Goal: Navigation & Orientation: Find specific page/section

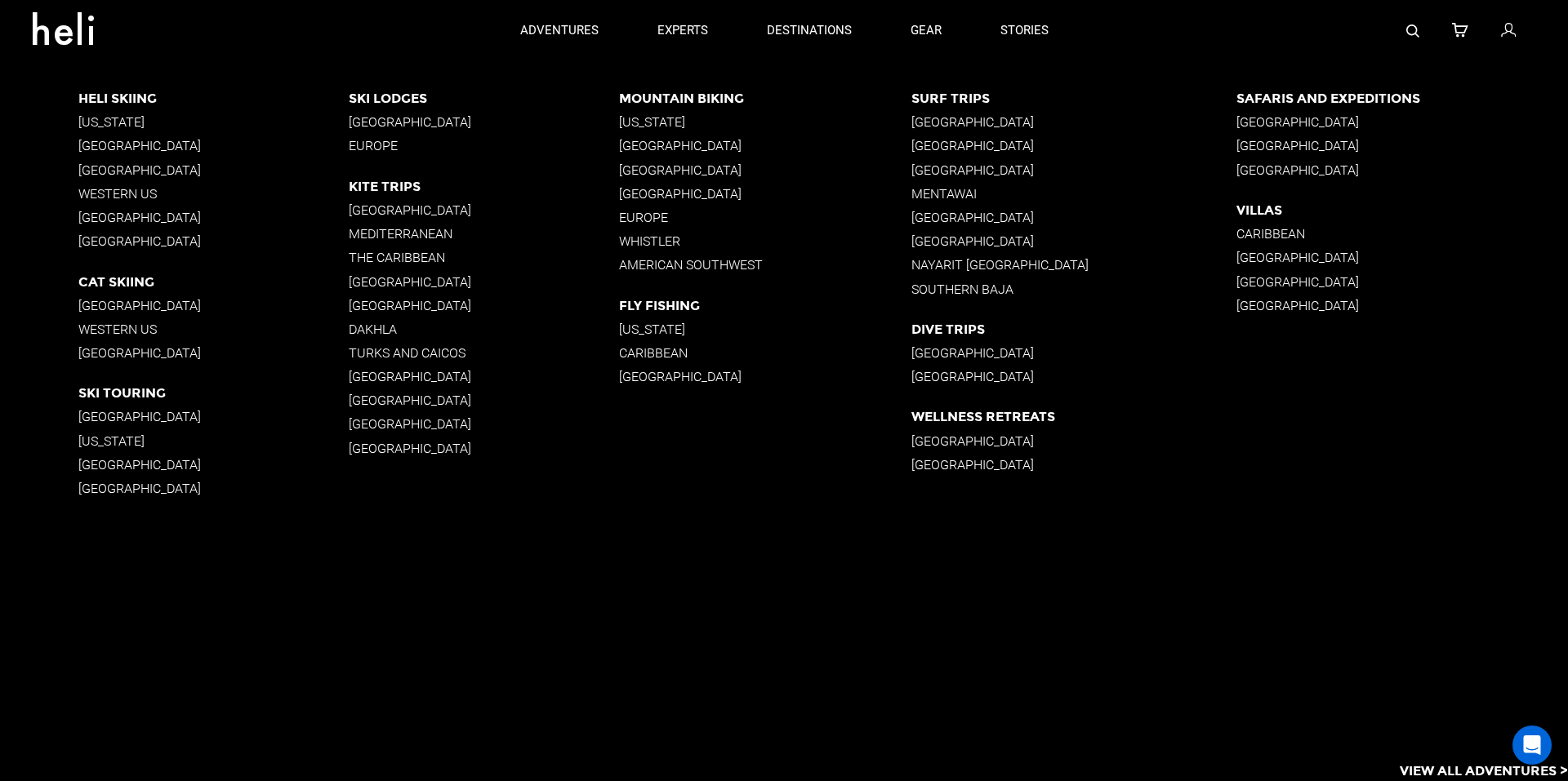
click at [139, 171] on p "[GEOGRAPHIC_DATA]" at bounding box center [213, 170] width 270 height 16
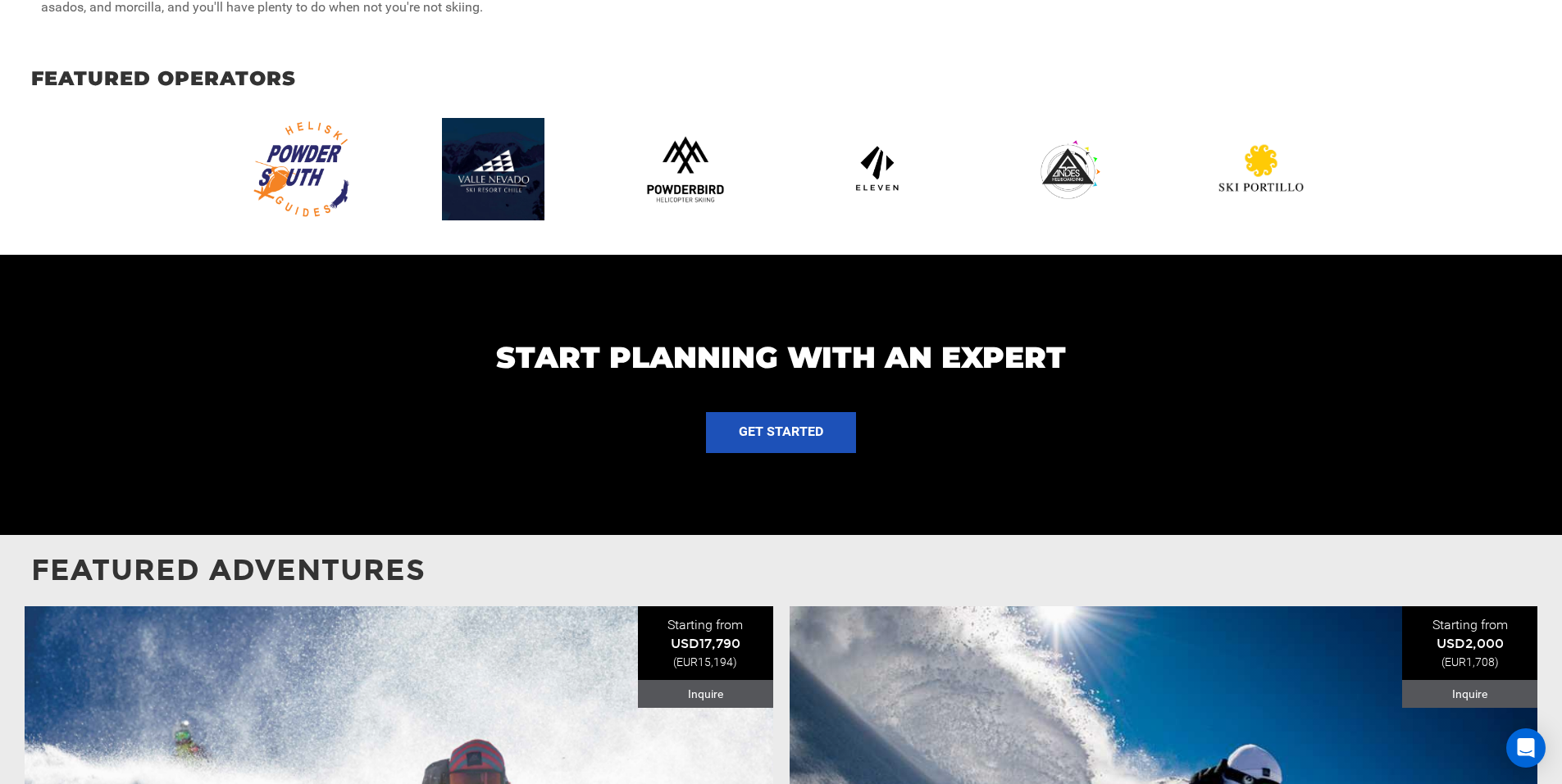
scroll to position [1312, 0]
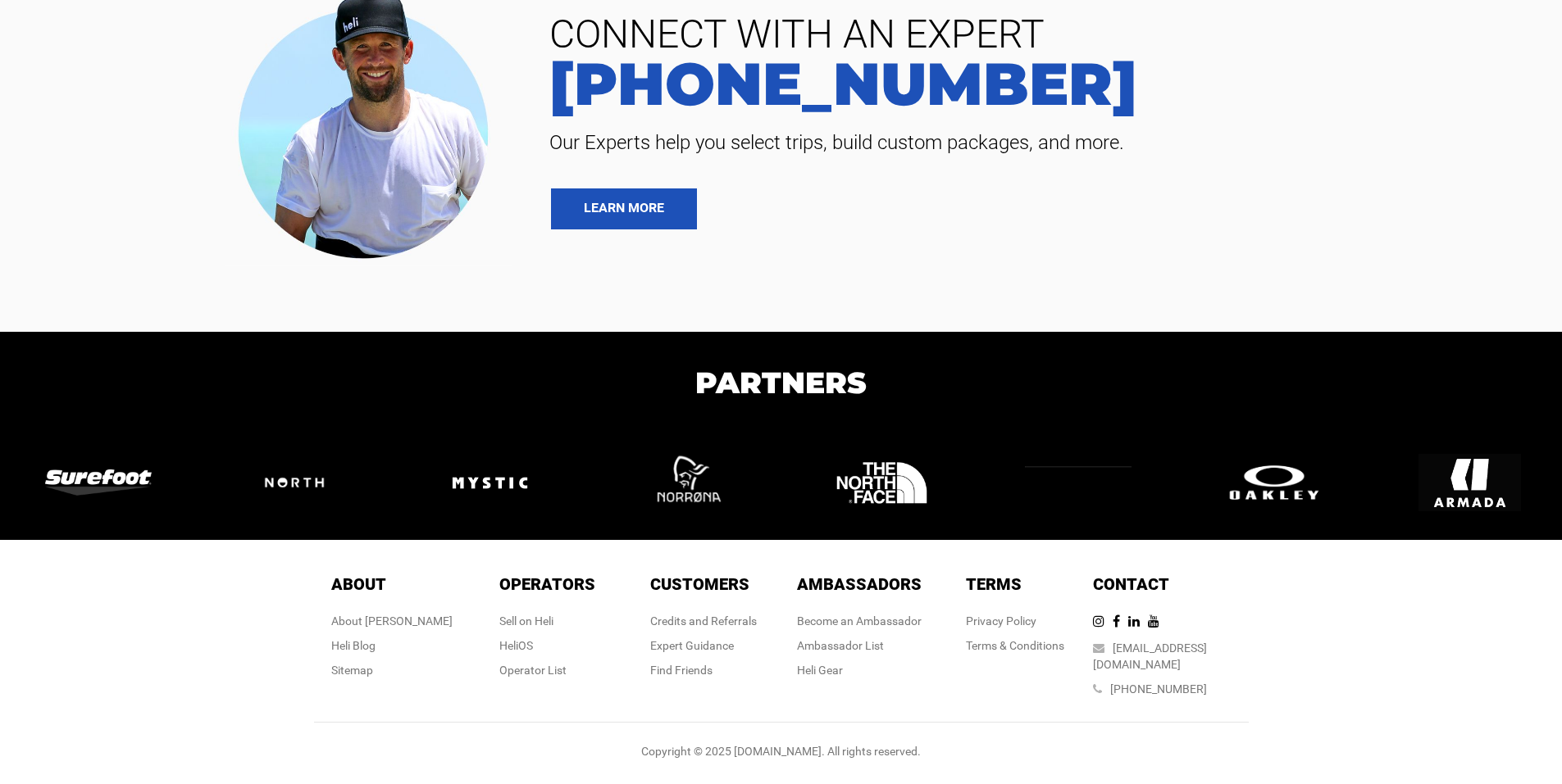
scroll to position [3926, 0]
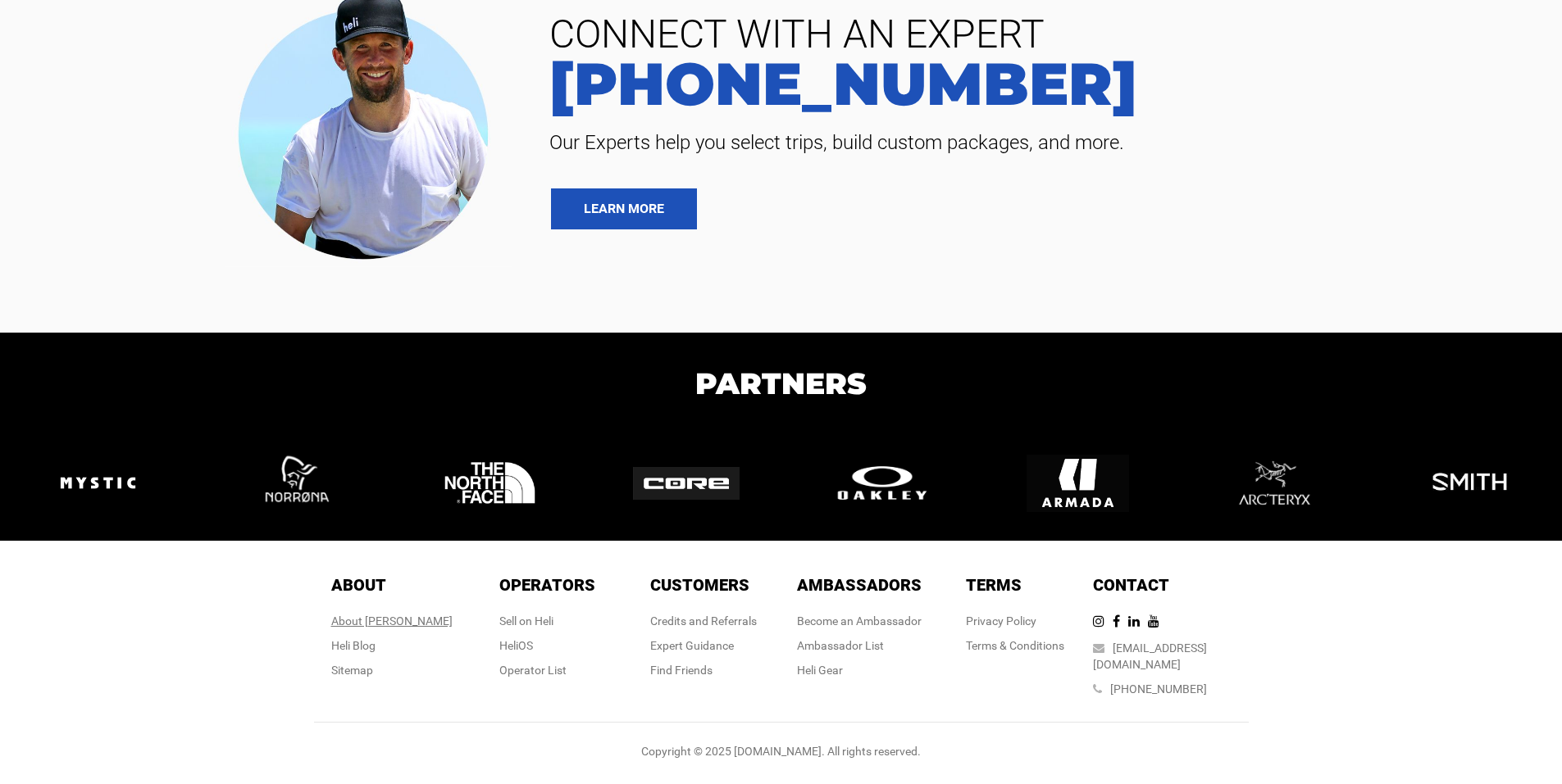
click at [389, 629] on div "About [PERSON_NAME]" at bounding box center [392, 621] width 121 height 17
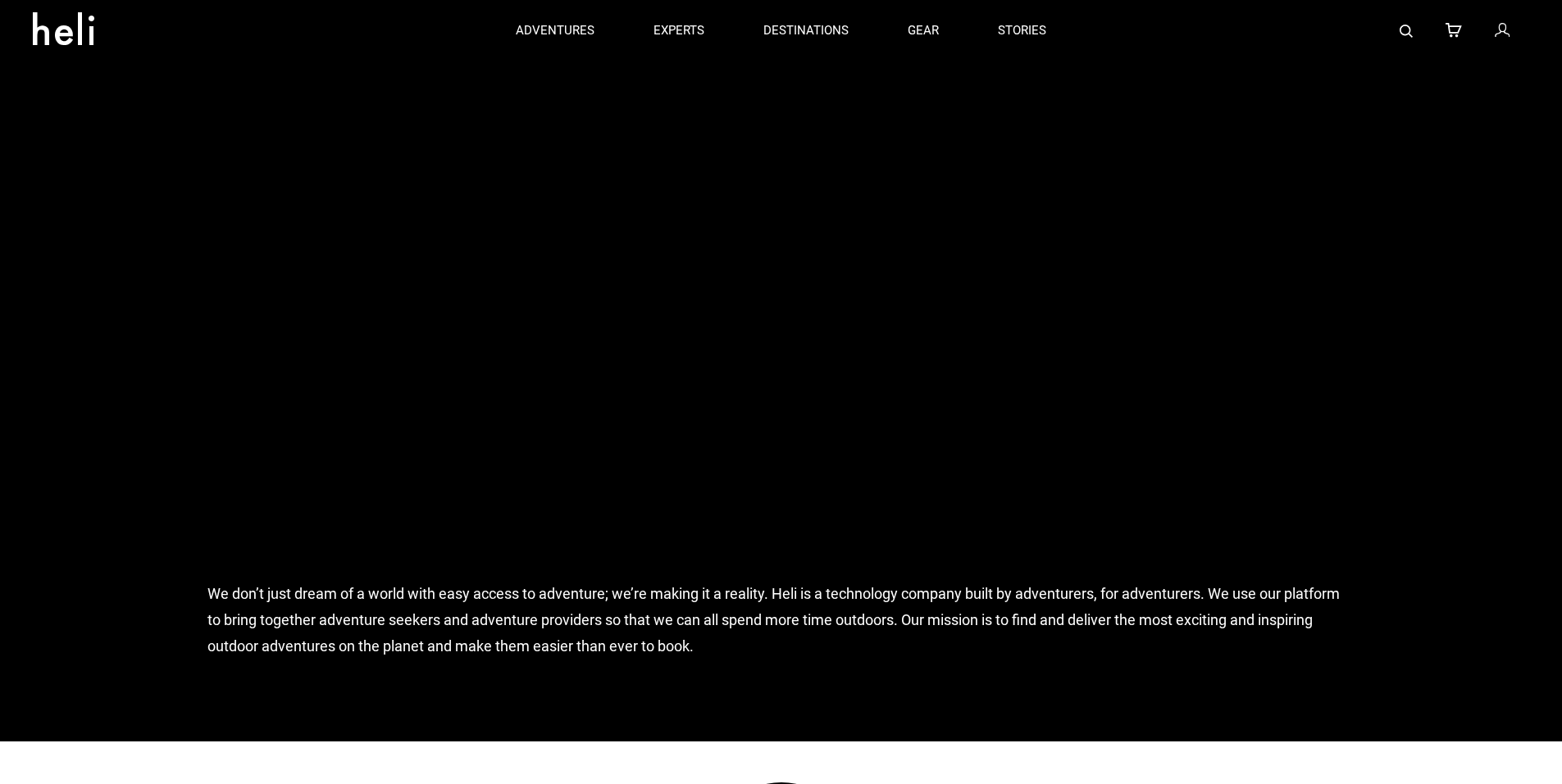
scroll to position [901, 0]
